Goal: Navigation & Orientation: Find specific page/section

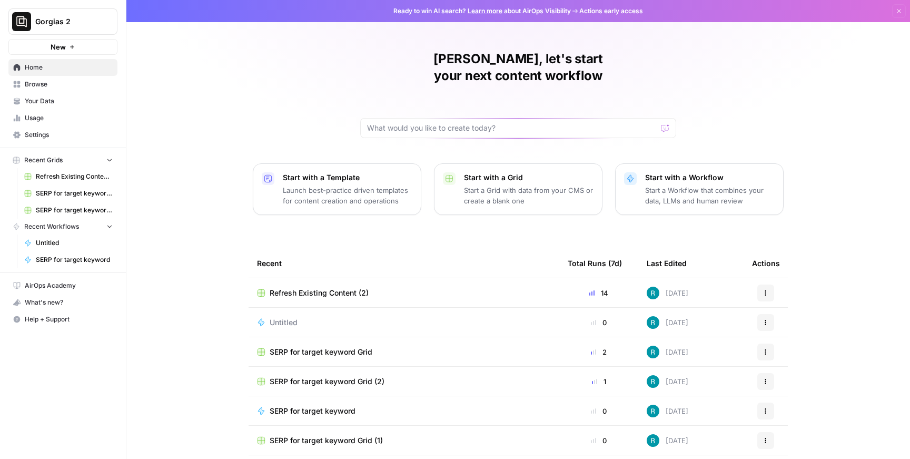
click at [70, 172] on span "Refresh Existing Content (2)" at bounding box center [74, 176] width 77 height 9
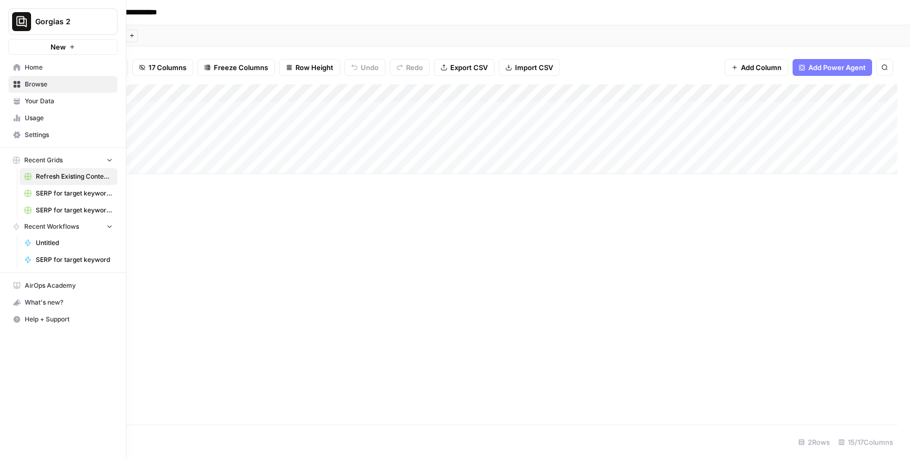
click at [21, 103] on link "Your Data" at bounding box center [62, 101] width 109 height 17
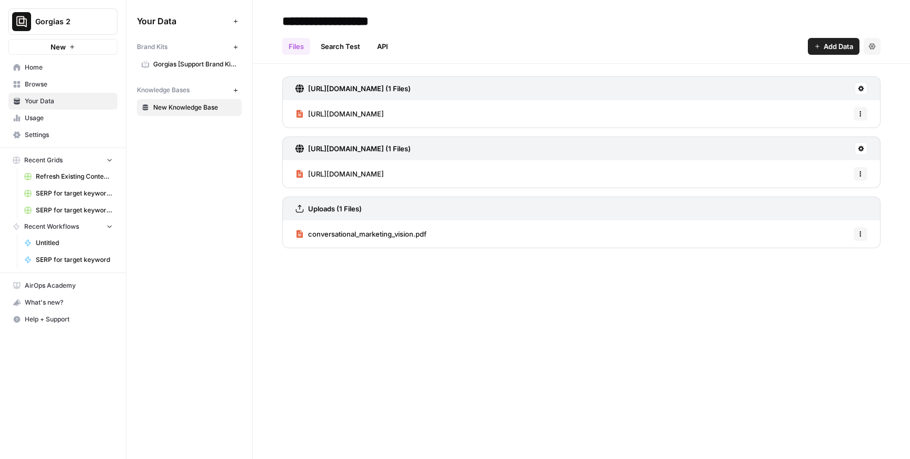
click at [47, 75] on link "Home" at bounding box center [62, 67] width 109 height 17
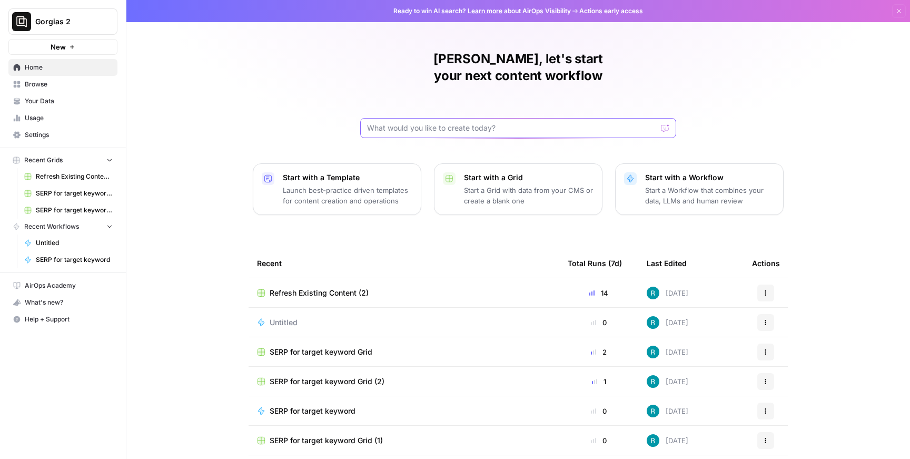
click at [448, 123] on input "text" at bounding box center [512, 128] width 290 height 11
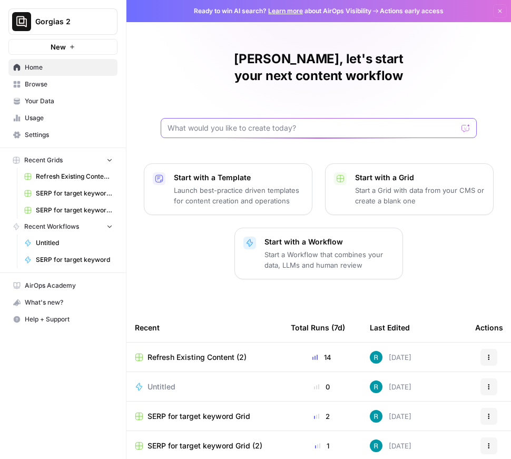
click at [297, 123] on input "text" at bounding box center [312, 128] width 290 height 11
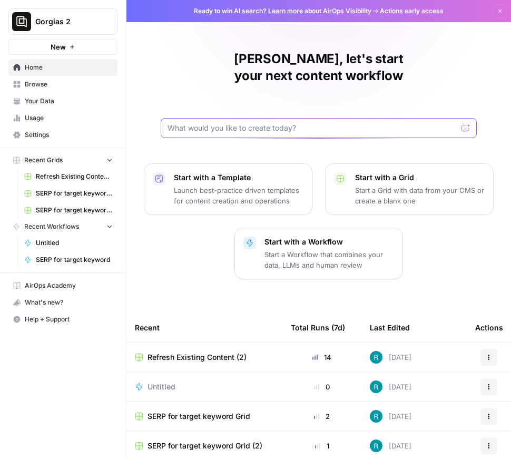
click at [311, 123] on input "text" at bounding box center [312, 128] width 290 height 11
